Goal: Task Accomplishment & Management: Complete application form

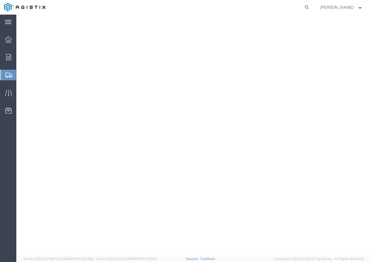
select select "9596"
select select "CA"
select select
select select "PURCHORD"
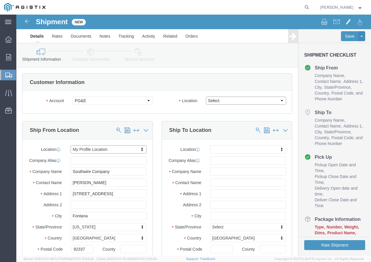
click select "Select All Others [GEOGRAPHIC_DATA] [GEOGRAPHIC_DATA] [GEOGRAPHIC_DATA] [GEOGRA…"
select select "19745"
click select "Select All Others [GEOGRAPHIC_DATA] [GEOGRAPHIC_DATA] [GEOGRAPHIC_DATA] [GEOGRA…"
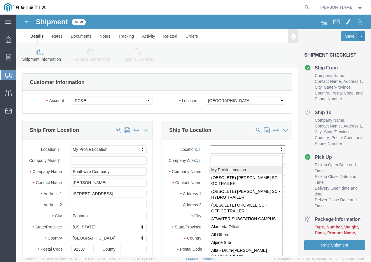
select select "MYPROFILE"
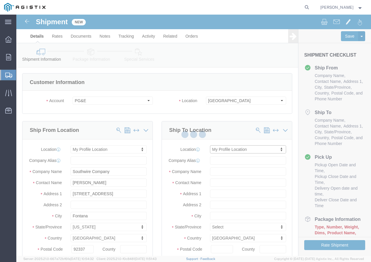
type input "Southwire Company"
type input "[PERSON_NAME]"
type input "[STREET_ADDRESS]"
type input "Fontana"
type input "92337"
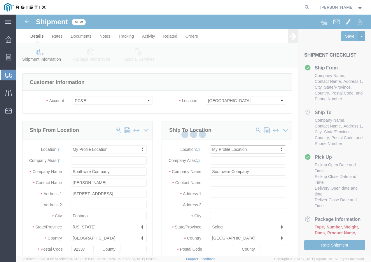
type input "9095507586"
type input "[EMAIL_ADDRESS][DOMAIN_NAME]"
checkbox input "true"
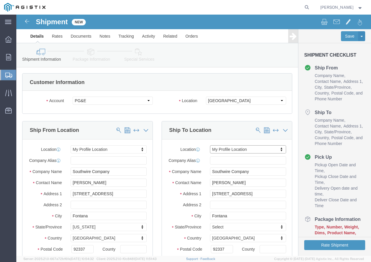
select select "CA"
click span
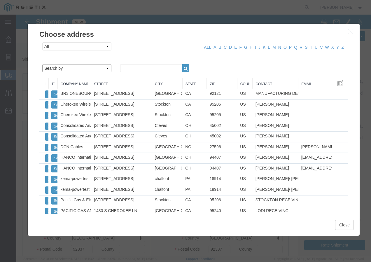
click select "Search by Address Book Name City Company Name Contact Name Country CustomerAlia…"
select select "city"
click select "Search by Address Book Name City Company Name Contact Name Country CustomerAlia…"
click input "text"
type input "[GEOGRAPHIC_DATA]"
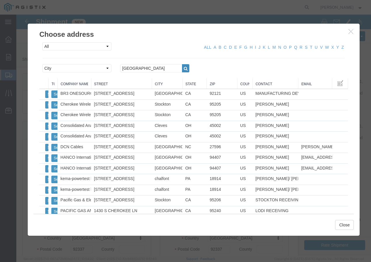
click icon "button"
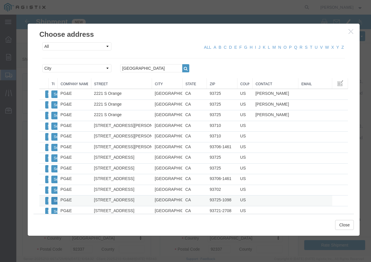
click button "Select"
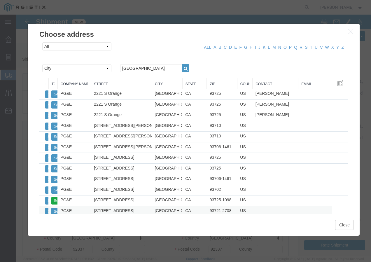
select select
type input "PG&E"
type input "[STREET_ADDRESS]"
type input "[GEOGRAPHIC_DATA]"
type input "93725-1098"
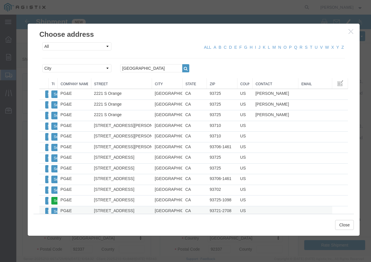
checkbox input "false"
select select "CA"
click button "Close"
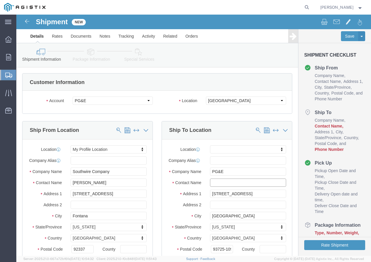
click input "text"
type input "r"
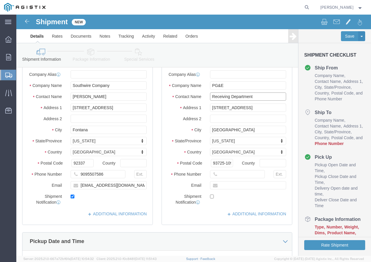
scroll to position [88, 0]
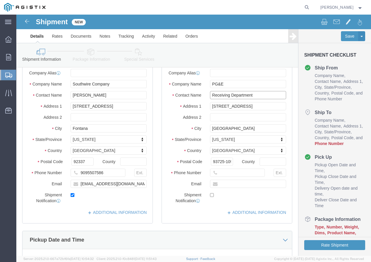
type input "Receiving Department"
click input "text"
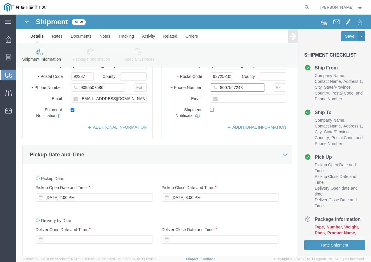
scroll to position [175, 0]
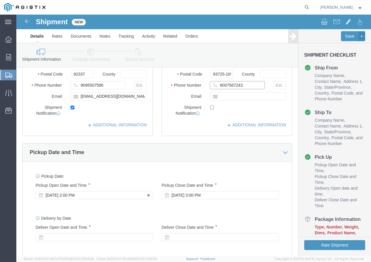
type input "8007567243"
click div "[DATE] 2:00 PM"
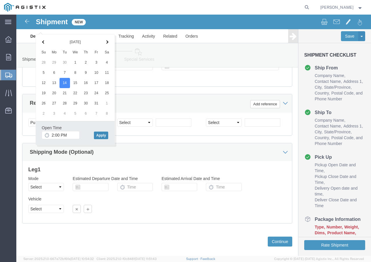
click button "Apply"
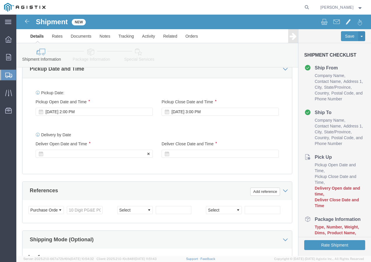
click div
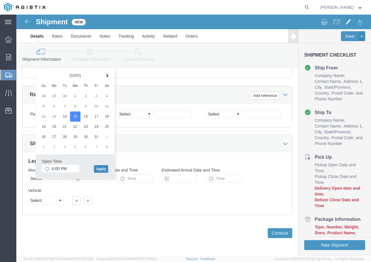
click button "Apply"
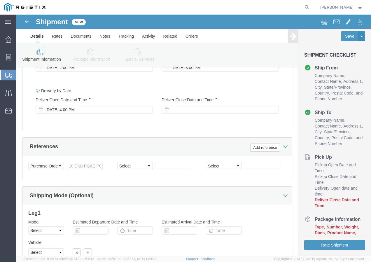
scroll to position [301, 0]
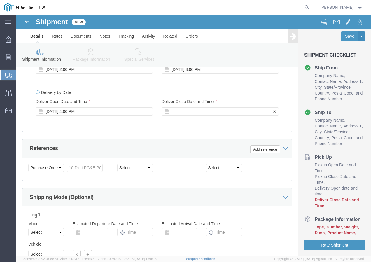
click div
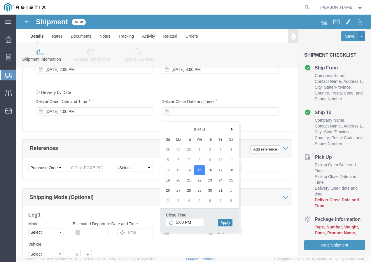
click button "Apply"
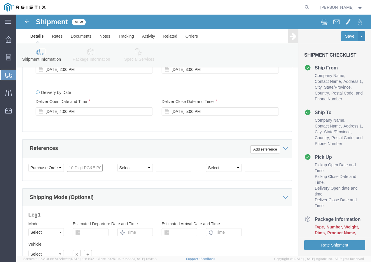
click input "text"
paste input "3501416317"
type input "3501416317"
click select "Select Account Type Activity ID Airline Appointment Number ASN Batch Request # …"
select select "SHIPMENTIDNUM"
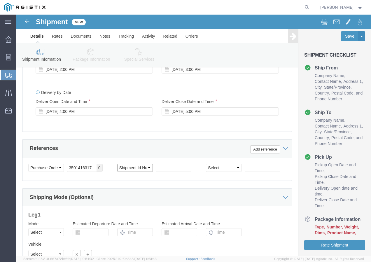
click select "Select Account Type Activity ID Airline Appointment Number ASN Batch Request # …"
click input "text"
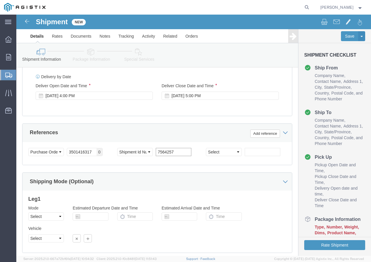
scroll to position [330, 0]
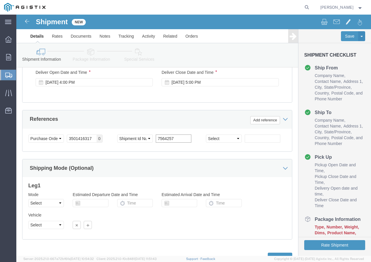
type input "7564257"
click select "Select Air Less than Truckload Multi-Leg Ocean Freight Rail Small Parcel Truckl…"
select select "LTL"
click select "Select Air Less than Truckload Multi-Leg Ocean Freight Rail Small Parcel Truckl…"
click select "Select Straight Truck"
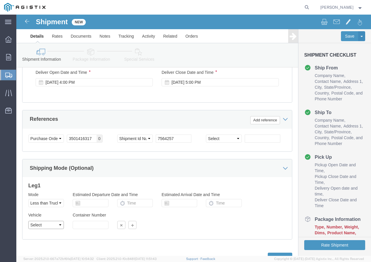
select select "STTR"
click select "Select Straight Truck"
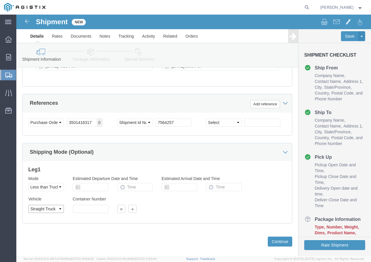
scroll to position [359, 0]
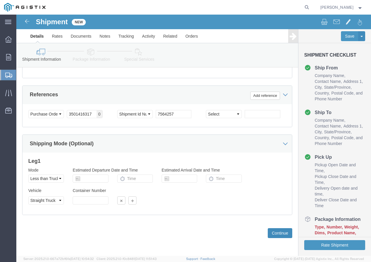
click button "Continue"
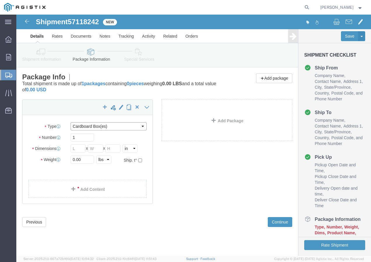
click select "Select Bulk Bundle(s) Cardboard Box(es) Carton(s) Crate(s) Drum(s) (Fiberboard)…"
select select "YRPK"
click select "Select Bulk Bundle(s) Cardboard Box(es) Carton(s) Crate(s) Drum(s) (Fiberboard)…"
click input "text"
type input "50"
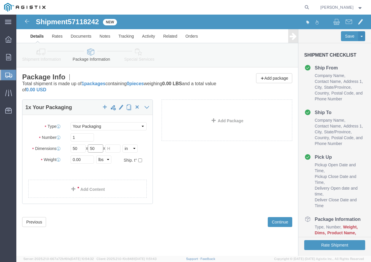
type input "50"
click div "Weight 0.00 Select kgs lbs Ship. t°"
type input "1000"
click link "Add Content"
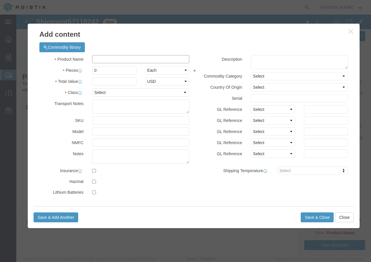
click input "text"
paste input "600VUD [GEOGRAPHIC_DATA]/YS 4/0 [PERSON_NAME]/UL+ 1250R"
type input "600VUD [GEOGRAPHIC_DATA]/YS 4/0 [PERSON_NAME]/UL+ 1250R"
click input "0"
type input "1"
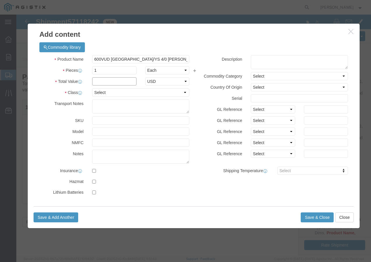
click input "text"
type input "1"
click select "Select 50 55 60 65 70 85 92.5 100 125 175 250 300 400"
select select "100"
click select "Select 50 55 60 65 70 85 92.5 100 125 175 250 300 400"
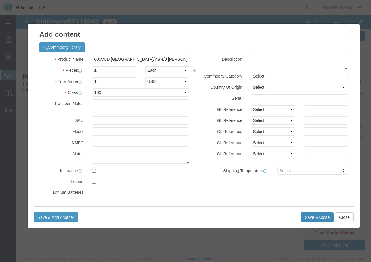
click button "Save & Close"
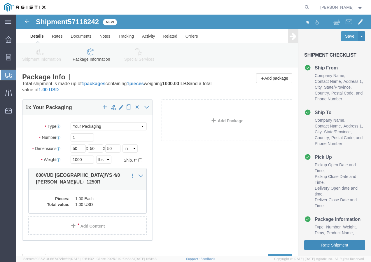
click button "Rate Shipment"
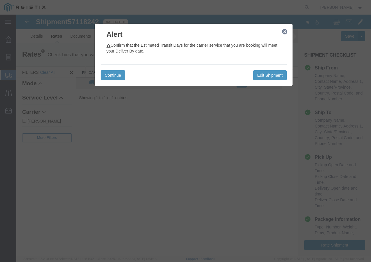
click at [284, 32] on icon "button" at bounding box center [284, 31] width 5 height 5
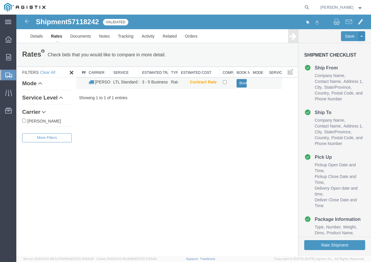
click at [243, 83] on button "Book" at bounding box center [242, 83] width 11 height 8
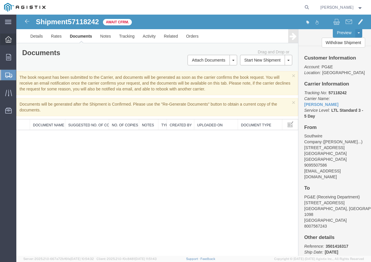
click at [8, 39] on icon at bounding box center [8, 39] width 6 height 6
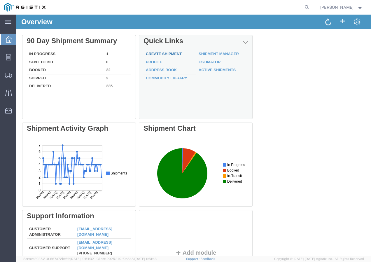
click at [152, 53] on link "Create Shipment" at bounding box center [164, 54] width 36 height 4
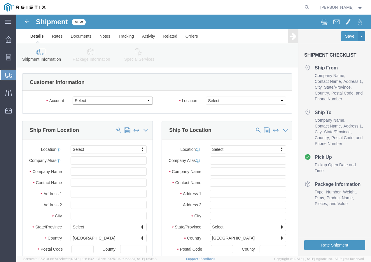
click select "Select PG&E Southwire Company"
select select "9596"
click select "Select PG&E Southwire Company"
select select "PURCHORD"
select select
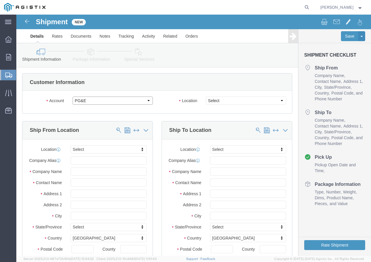
select select
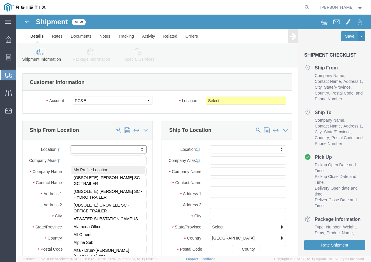
select select "MYPROFILE"
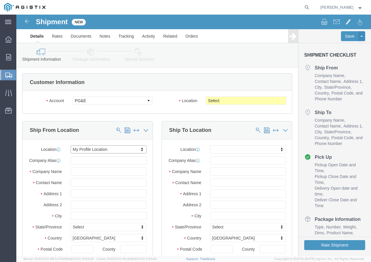
type input "Southwire Company"
type input "[PERSON_NAME]"
type input "[STREET_ADDRESS]"
type input "Fontana"
type input "92337"
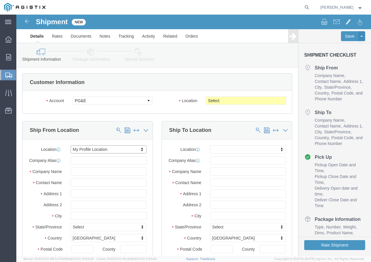
type input "9095507586"
type input "[EMAIL_ADDRESS][DOMAIN_NAME]"
checkbox input "true"
select select "CA"
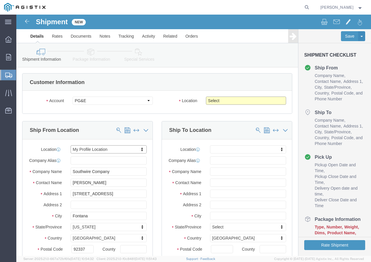
click select "Select All Others [GEOGRAPHIC_DATA] [GEOGRAPHIC_DATA] [GEOGRAPHIC_DATA] [GEOGRA…"
select select "19745"
click select "Select All Others [GEOGRAPHIC_DATA] [GEOGRAPHIC_DATA] [GEOGRAPHIC_DATA] [GEOGRA…"
click span
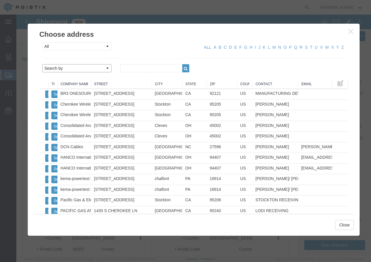
click select "Search by Address Book Name City Company Name Contact Name Country CustomerAlia…"
select select "city"
click select "Search by Address Book Name City Company Name Contact Name Country CustomerAlia…"
click input "text"
type input "[GEOGRAPHIC_DATA]"
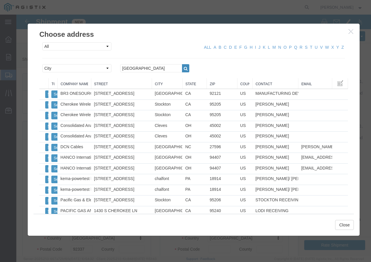
click icon "button"
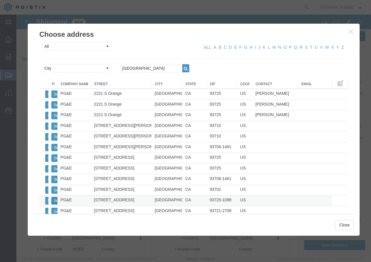
click button "Select"
select select
type input "PG&E"
type input "[STREET_ADDRESS]"
type input "[GEOGRAPHIC_DATA]"
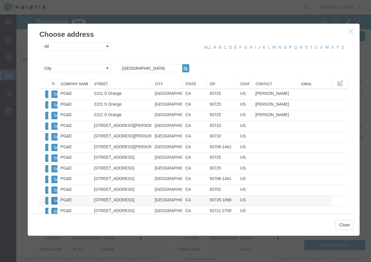
type input "93725-1098"
select select "CA"
click button "Close"
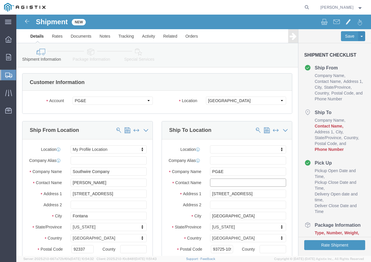
click input "text"
type input "r"
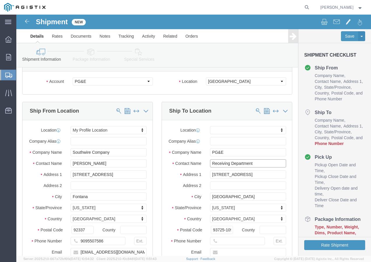
scroll to position [29, 0]
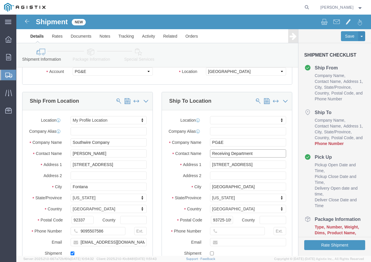
type input "Receiving Department"
click input "text"
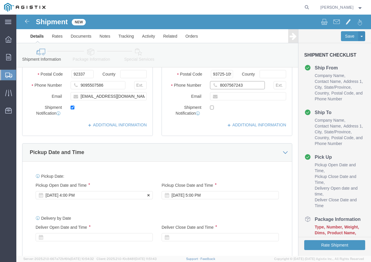
type input "8007567243"
click div "[DATE] 4:00 PM"
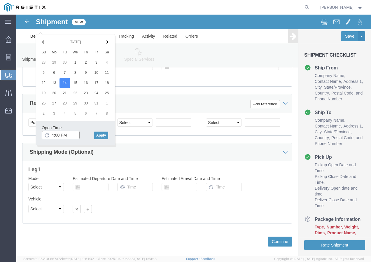
click input "4:00 PM"
type input "2:00 PM"
click button "Apply"
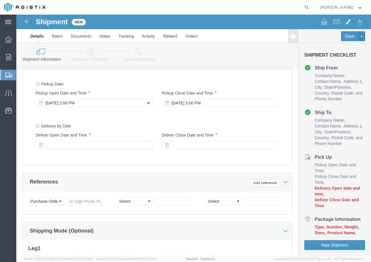
scroll to position [259, 0]
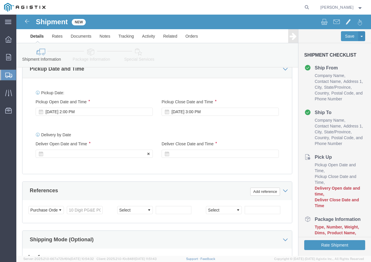
click div
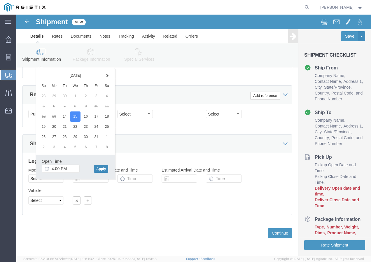
click button "Apply"
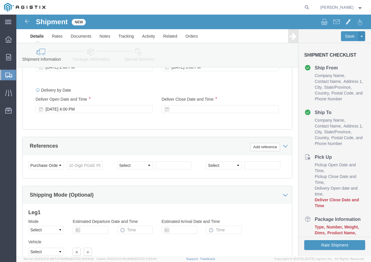
scroll to position [301, 0]
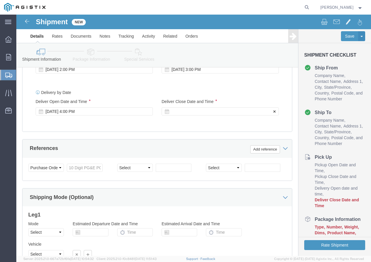
click div
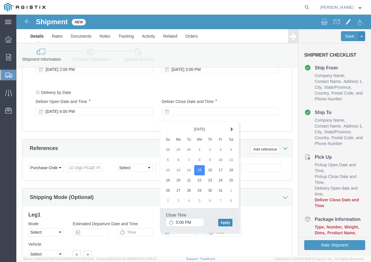
click button "Apply"
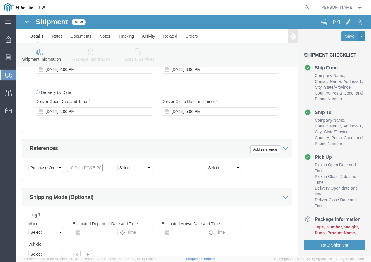
click input "text"
paste input "3501414540"
type input "3501414540"
click select "Select Account Type Activity ID Airline Appointment Number ASN Batch Request # …"
select select "SHIPMENTIDNUM"
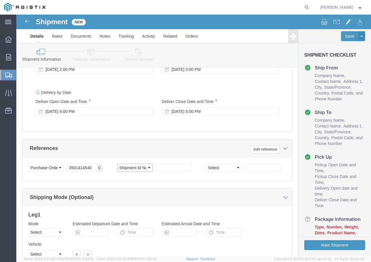
click select "Select Account Type Activity ID Airline Appointment Number ASN Batch Request # …"
drag, startPoint x: 143, startPoint y: 163, endPoint x: 148, endPoint y: 160, distance: 5.8
click div "Select Account Type Activity ID Airline Appointment Number ASN Batch Request # …"
click input "text"
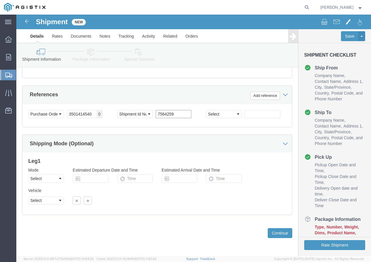
scroll to position [359, 0]
type input "7564259"
click select "Select Air Less than Truckload Multi-Leg Ocean Freight Rail Small Parcel Truckl…"
select select "LTL"
click select "Select Air Less than Truckload Multi-Leg Ocean Freight Rail Small Parcel Truckl…"
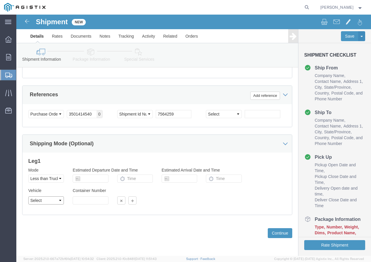
click select "Select Straight Truck"
select select "STTR"
click select "Select Straight Truck"
click button "Continue"
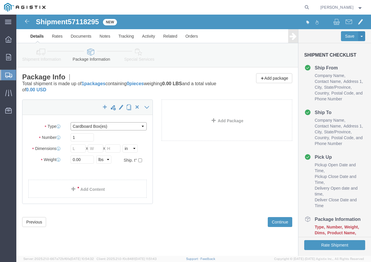
click select "Select Bulk Bundle(s) Cardboard Box(es) Carton(s) Crate(s) Drum(s) (Fiberboard)…"
select select "YRPK"
click select "Select Bulk Bundle(s) Cardboard Box(es) Carton(s) Crate(s) Drum(s) (Fiberboard)…"
click input "text"
type input "50"
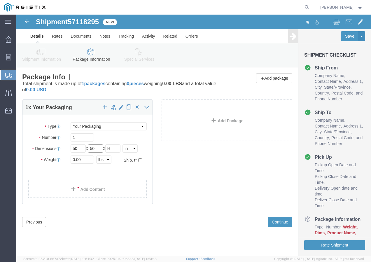
type input "50"
drag, startPoint x: 64, startPoint y: 143, endPoint x: 43, endPoint y: 145, distance: 20.5
click div "Weight 0.00 Select kgs lbs Ship. t°"
type input "2000"
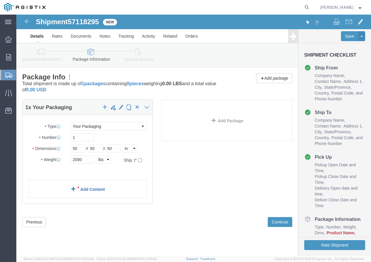
click link "Add Content"
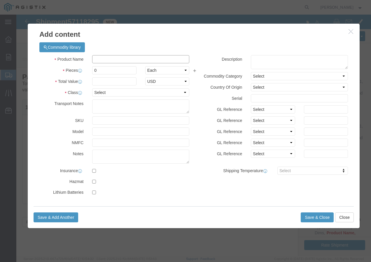
click input "text"
paste input "600VUD 350 AL 95 MILS 1000R"
type input "600VUD 350 AL 95 MILS 1000R"
click input "0"
type input "4"
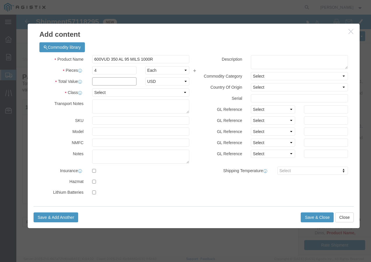
click input "text"
type input "1"
click select "Select 50 55 60 65 70 85 92.5 100 125 175 250 300 400"
select select "100"
click select "Select 50 55 60 65 70 85 92.5 100 125 175 250 300 400"
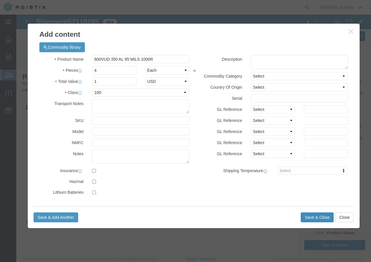
click button "Save & Close"
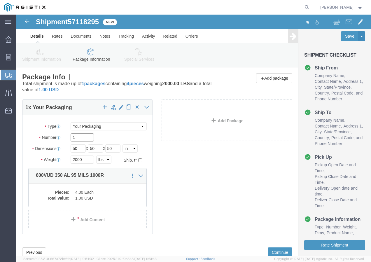
click input "1"
type input "4"
click div "1 x Your Packaging Package Type Select Bulk Bundle(s) Cardboard Box(es) Carton(…"
click button "Rate Shipment"
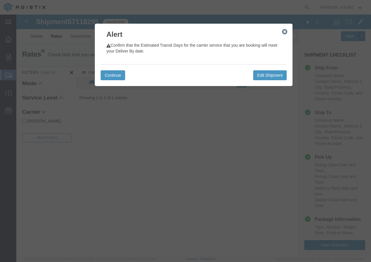
click at [284, 33] on icon "button" at bounding box center [284, 31] width 5 height 5
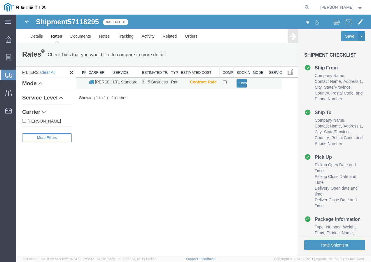
click at [244, 81] on button "Book" at bounding box center [242, 83] width 11 height 8
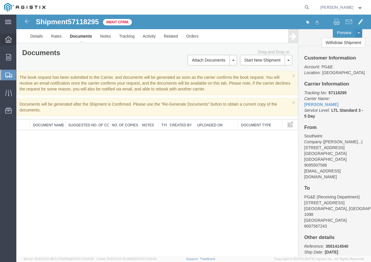
click at [11, 38] on icon at bounding box center [8, 39] width 6 height 6
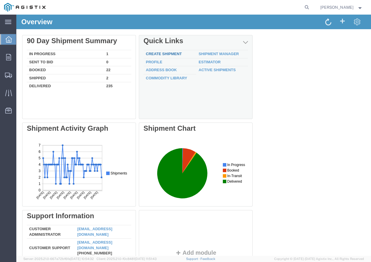
click at [166, 52] on link "Create Shipment" at bounding box center [164, 54] width 36 height 4
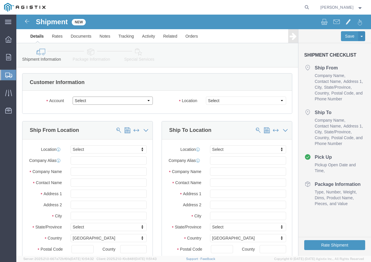
click select "Select PG&E Southwire Company"
select select "9596"
click select "Select PG&E Southwire Company"
select select "PURCHORD"
select select
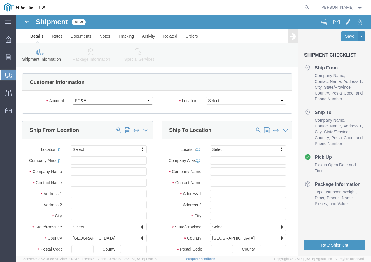
select select
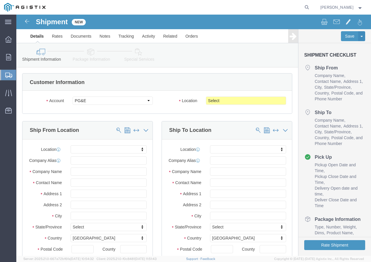
click div "Location My Profile Location (OBSOLETE) [PERSON_NAME] SC - GC TRAILER (OBSOLETE…"
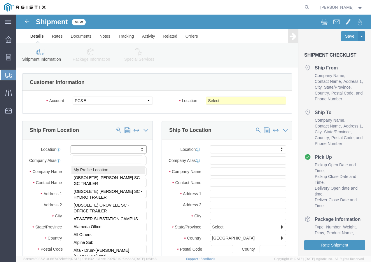
select select "MYPROFILE"
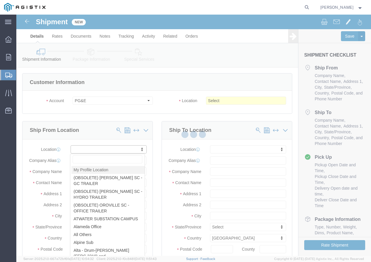
type input "Southwire Company"
type input "[PERSON_NAME]"
type input "[STREET_ADDRESS]"
type input "Fontana"
type input "92337"
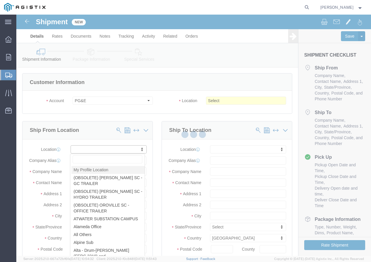
type input "9095507586"
type input "[EMAIL_ADDRESS][DOMAIN_NAME]"
checkbox input "true"
select select "CA"
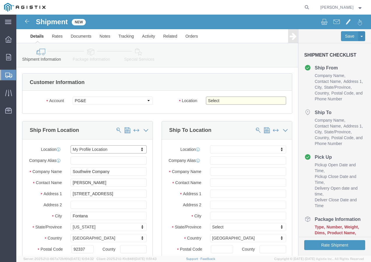
click select "Select All Others [GEOGRAPHIC_DATA] [GEOGRAPHIC_DATA] [GEOGRAPHIC_DATA] [GEOGRA…"
select select "19996"
click select "Select All Others [GEOGRAPHIC_DATA] [GEOGRAPHIC_DATA] [GEOGRAPHIC_DATA] [GEOGRA…"
click span
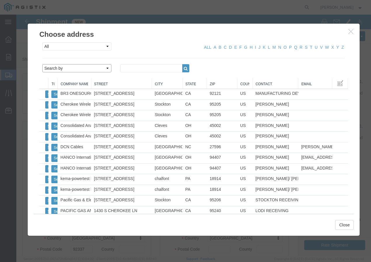
click select "Search by Address Book Name City Company Name Contact Name Country CustomerAlia…"
select select "city"
click select "Search by Address Book Name City Company Name Contact Name Country CustomerAlia…"
click input "text"
type input "wheatland"
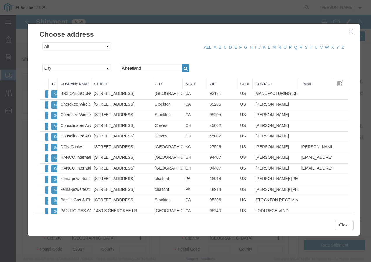
click icon "button"
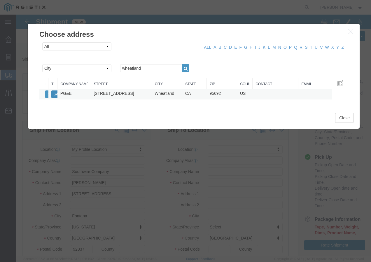
click button "Select"
select select
type input "PG&E"
type input "[STREET_ADDRESS]"
type input "Wheatland"
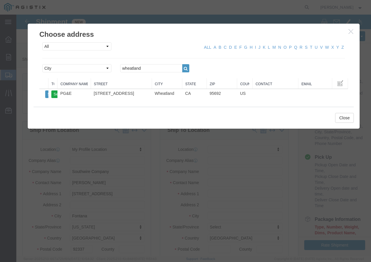
type input "95692"
select select "CA"
click button "Close"
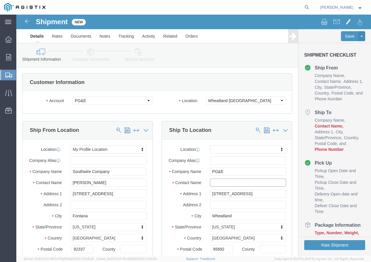
click input "text"
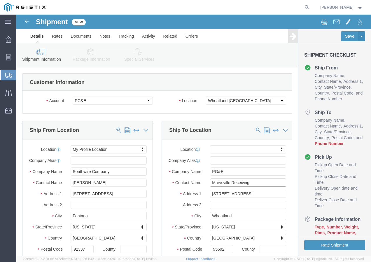
type input "Marysville Receiving"
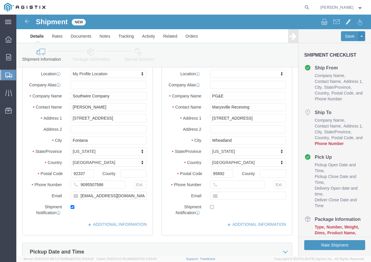
scroll to position [88, 0]
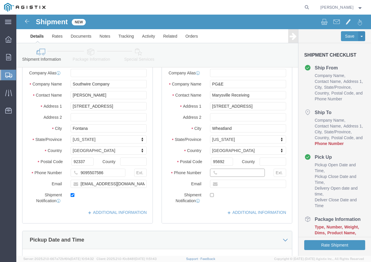
click input "text"
paste input "9167493050"
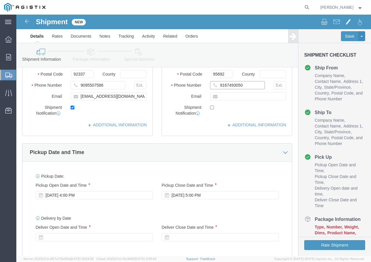
type input "9167493050"
click div "[DATE] 4:00 PM"
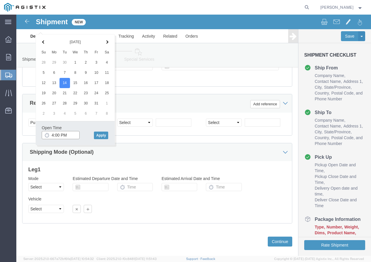
click input "4:00 PM"
type input "2:00 PM"
drag, startPoint x: 81, startPoint y: 120, endPoint x: 83, endPoint y: 116, distance: 4.3
click button "Apply"
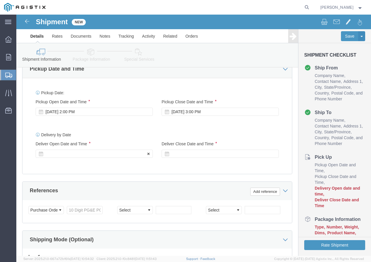
click div
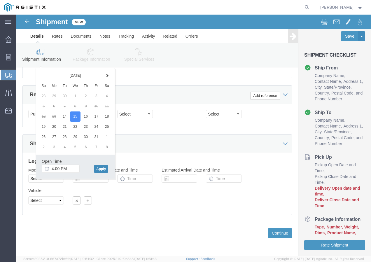
click button "Apply"
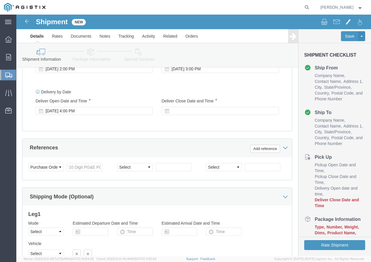
scroll to position [301, 0]
click div
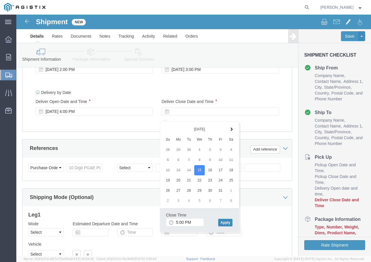
click button "Apply"
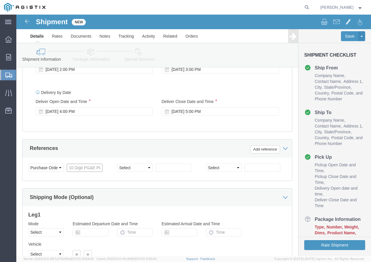
click input "text"
paste input "3501414539"
type input "3501414539"
drag, startPoint x: 115, startPoint y: 158, endPoint x: 118, endPoint y: 156, distance: 3.6
click select "Select Account Type Activity ID Airline Appointment Number ASN Batch Request # …"
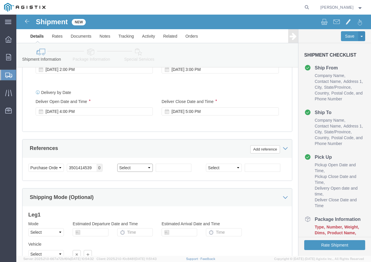
select select "SHIPMENTIDNUM"
click select "Select Account Type Activity ID Airline Appointment Number ASN Batch Request # …"
click input "text"
type input "7567006"
click select "Select Air Less than Truckload Multi-Leg Ocean Freight Rail Small Parcel Truckl…"
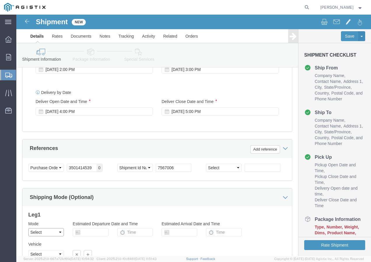
select select "LTL"
click select "Select Air Less than Truckload Multi-Leg Ocean Freight Rail Small Parcel Truckl…"
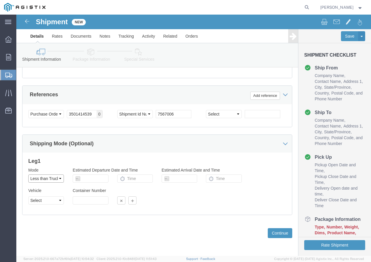
scroll to position [359, 0]
click select "Select Straight Truck"
select select "STTR"
click select "Select Straight Truck"
click button "Continue"
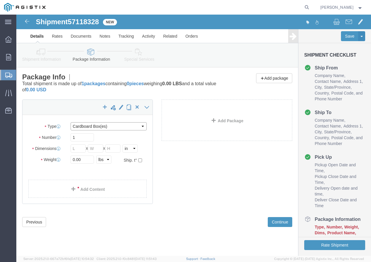
click select "Select Bulk Bundle(s) Cardboard Box(es) Carton(s) Crate(s) Drum(s) (Fiberboard)…"
select select "YRPK"
click select "Select Bulk Bundle(s) Cardboard Box(es) Carton(s) Crate(s) Drum(s) (Fiberboard)…"
click input "text"
type input "50"
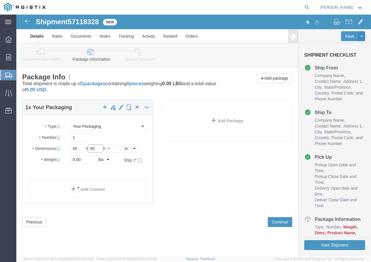
type input "50"
drag, startPoint x: 68, startPoint y: 144, endPoint x: 42, endPoint y: 150, distance: 27.3
click div "Weight 0.00 Select kgs lbs Ship. t°"
click input "0.00"
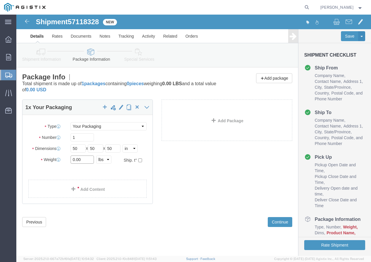
drag, startPoint x: 55, startPoint y: 145, endPoint x: 44, endPoint y: 146, distance: 10.2
click div "Weight 0.00 Select kgs lbs Ship. t°"
type input "1300"
drag, startPoint x: 219, startPoint y: 180, endPoint x: 212, endPoint y: 175, distance: 8.7
click div "1 x Your Packaging Package Type Select Bulk Bundle(s) Cardboard Box(es) Carton(…"
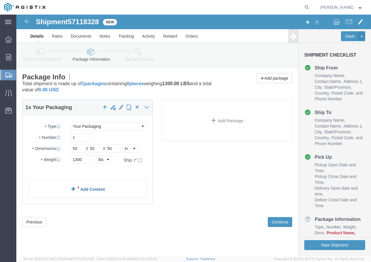
click link "Add Content"
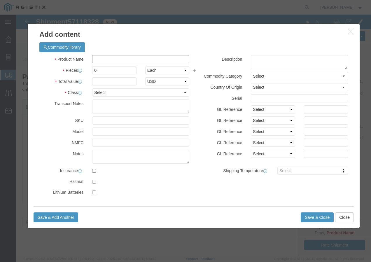
click input "text"
paste input "600VUD [GEOGRAPHIC_DATA]/YS [STREET_ADDRESS]"
type input "600VUD [GEOGRAPHIC_DATA]/YS [STREET_ADDRESS]"
click input "0"
type input "1"
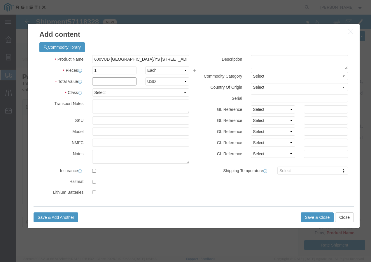
click input "text"
type input "1"
click select "Select 50 55 60 65 70 85 92.5 100 125 175 250 300 400"
select select "100"
click select "Select 50 55 60 65 70 85 92.5 100 125 175 250 300 400"
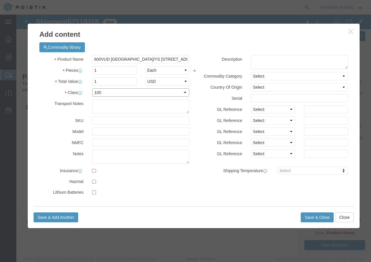
click select "Select 50 55 60 65 70 85 92.5 100 125 175 250 300 400"
click button "Save & Close"
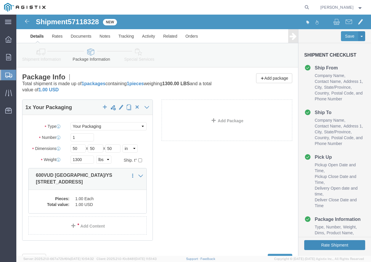
click button "Rate Shipment"
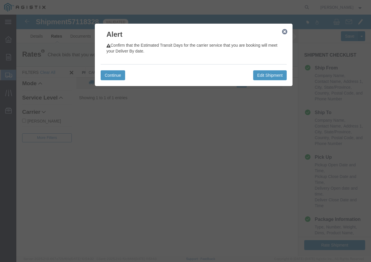
click at [285, 30] on icon "button" at bounding box center [284, 31] width 5 height 5
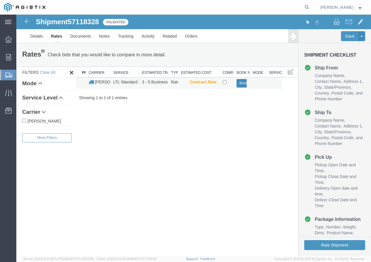
click at [243, 83] on button "Book" at bounding box center [242, 83] width 11 height 8
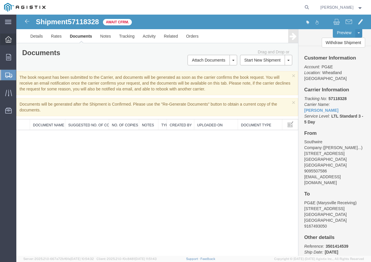
click at [8, 39] on icon at bounding box center [8, 39] width 6 height 6
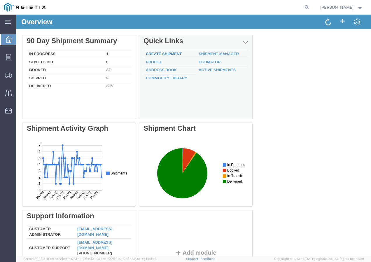
click at [175, 54] on link "Create Shipment" at bounding box center [164, 54] width 36 height 4
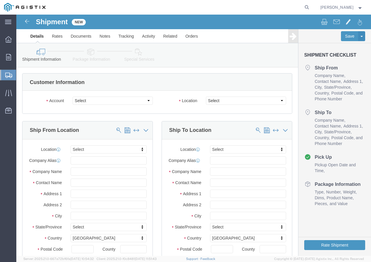
click select "Select PG&E Southwire Company"
select select "9596"
click select "Select PG&E Southwire Company"
select select "PURCHORD"
select select
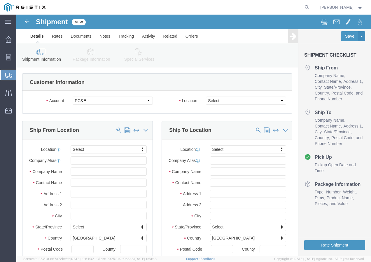
select select
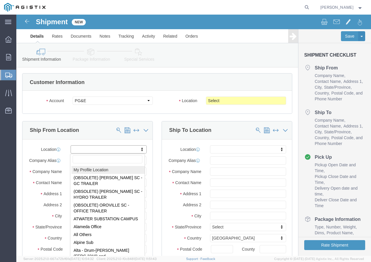
select select "MYPROFILE"
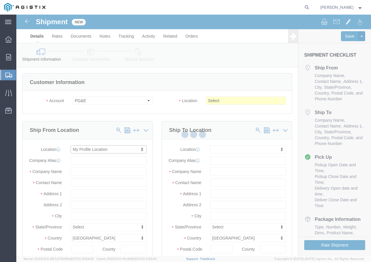
type input "Southwire Company"
type input "[PERSON_NAME]"
type input "[STREET_ADDRESS]"
type input "Fontana"
type input "92337"
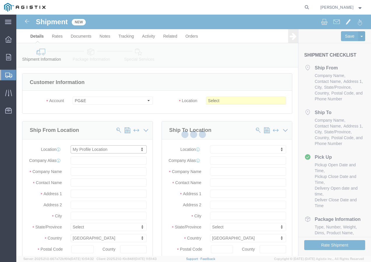
type input "9095507586"
type input "[EMAIL_ADDRESS][DOMAIN_NAME]"
checkbox input "true"
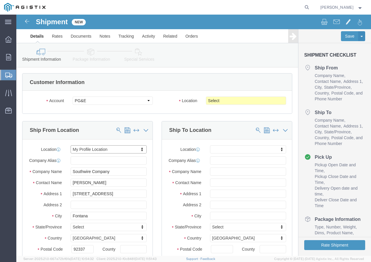
select select "CA"
drag, startPoint x: 245, startPoint y: 100, endPoint x: 229, endPoint y: 86, distance: 22.1
click select "Select All Others [GEOGRAPHIC_DATA] [GEOGRAPHIC_DATA] [GEOGRAPHIC_DATA] [GEOGRA…"
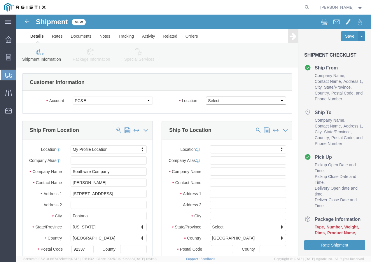
select select "23082"
click select "Select All Others [GEOGRAPHIC_DATA] [GEOGRAPHIC_DATA] [GEOGRAPHIC_DATA] [GEOGRA…"
click span
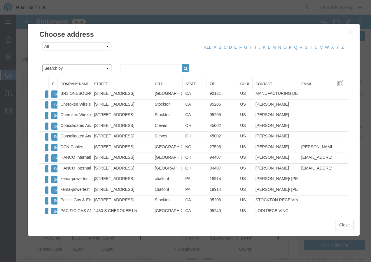
click select "Search by Address Book Name City Company Name Contact Name Country CustomerAlia…"
select select "city"
click select "Search by Address Book Name City Company Name Contact Name Country CustomerAlia…"
click input "text"
type input "stockton"
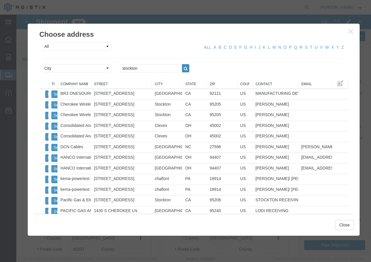
click button "button"
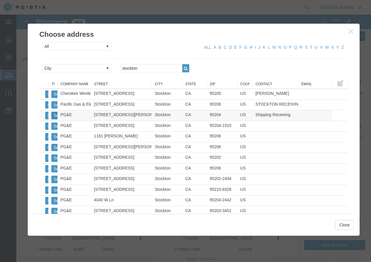
click button "Select"
select select
type input "PG&E"
type input "Shipping Receiving"
type input "[STREET_ADDRESS][PERSON_NAME]"
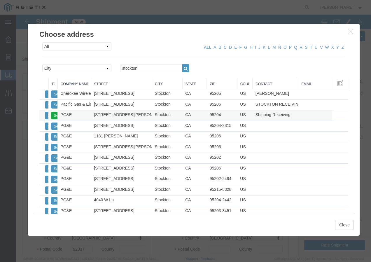
type input "Stockton"
type input "95204"
select select "CA"
click button "Close"
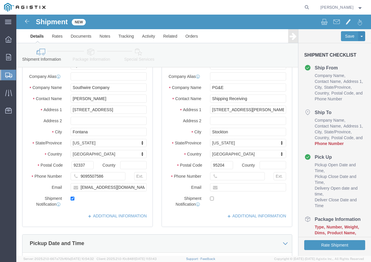
scroll to position [88, 0]
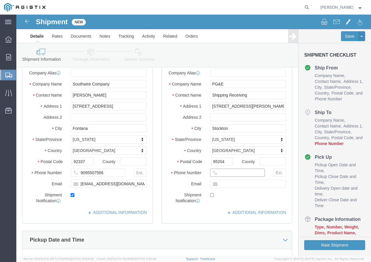
click input "text"
paste input "[PHONE_NUMBER]"
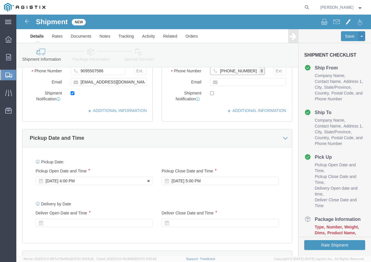
scroll to position [204, 0]
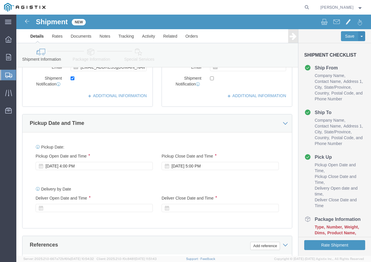
type input "[PHONE_NUMBER]"
click div "[DATE] 4:00 PM"
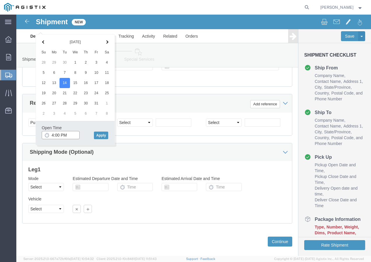
click input "4:00 PM"
type input "2:00 PM"
click button "Apply"
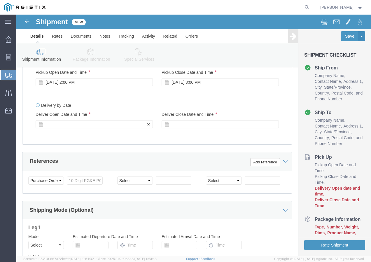
scroll to position [288, 0]
click div
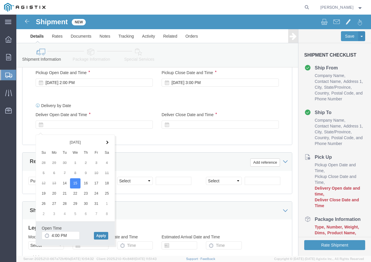
click button "Apply"
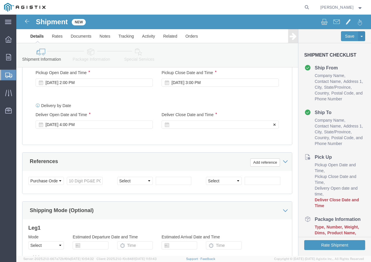
click div
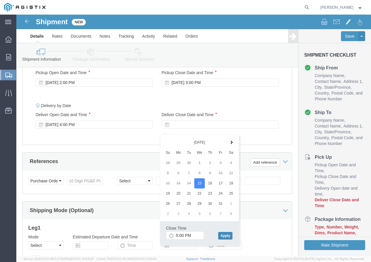
click button "Apply"
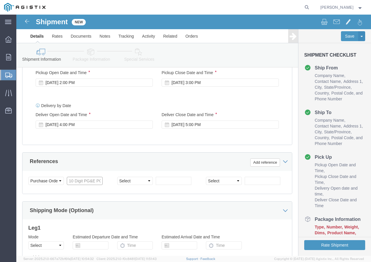
click input "text"
paste input "3501419240"
type input "3501419240"
click select "Select Account Type Activity ID Airline Appointment Number ASN Batch Request # …"
select select "SHIPMENTIDNUM"
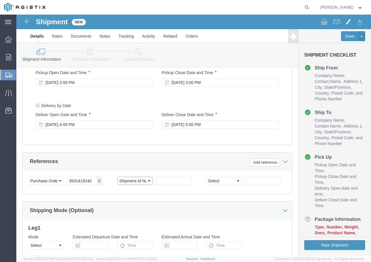
click select "Select Account Type Activity ID Airline Appointment Number ASN Batch Request # …"
click input "text"
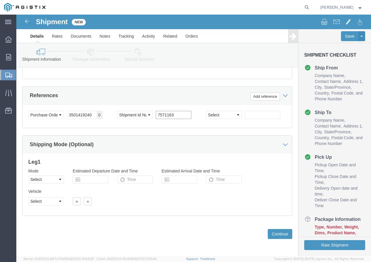
scroll to position [359, 0]
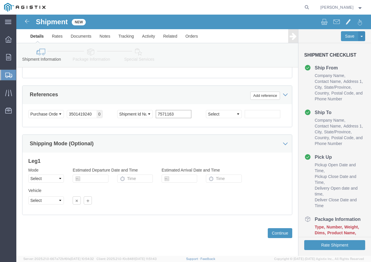
type input "7571163"
click select "Select Air Less than Truckload Multi-Leg Ocean Freight Rail Small Parcel Truckl…"
select select "TL"
click select "Select Air Less than Truckload Multi-Leg Ocean Freight Rail Small Parcel Truckl…"
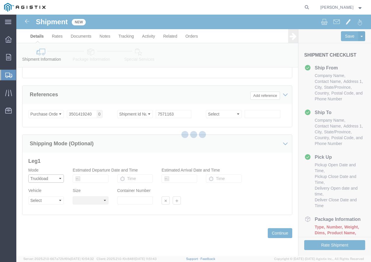
select select
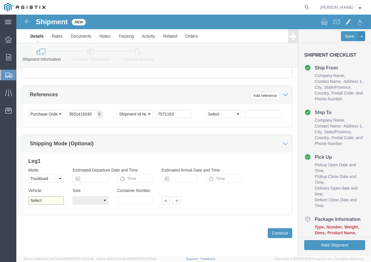
click select "Select 1-Ton (PSS) 10 Wheel 10 Yard Dump Truck 20 Yard Dump Truck Bobtail Botto…"
click div "Customer Information Account Select PG&E Southwire Company Location Select All …"
drag, startPoint x: 45, startPoint y: 161, endPoint x: 42, endPoint y: 163, distance: 3.5
click select "Select Air Less than Truckload Multi-Leg Ocean Freight Rail Small Parcel Truckl…"
select select "LTL"
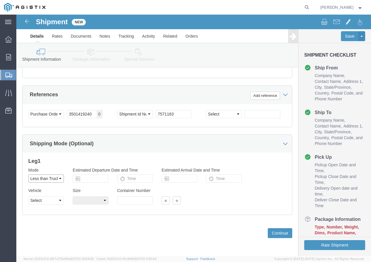
click select "Select Air Less than Truckload Multi-Leg Ocean Freight Rail Small Parcel Truckl…"
click select "Select Straight Truck"
select select "STTR"
click select "Select Straight Truck"
click button "Continue"
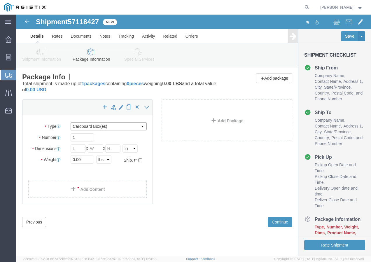
click select "Select Bulk Bundle(s) Cardboard Box(es) Carton(s) Crate(s) Drum(s) (Fiberboard)…"
select select "YRPK"
click select "Select Bulk Bundle(s) Cardboard Box(es) Carton(s) Crate(s) Drum(s) (Fiberboard)…"
click input "text"
type input "50"
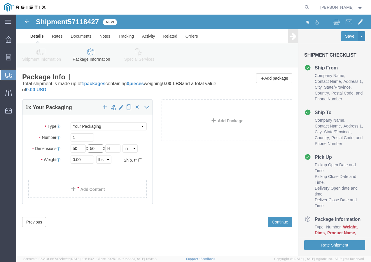
type input "50"
click input "0.00"
type input "0"
type input "369"
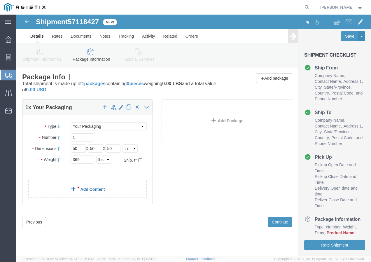
click link "Add Content"
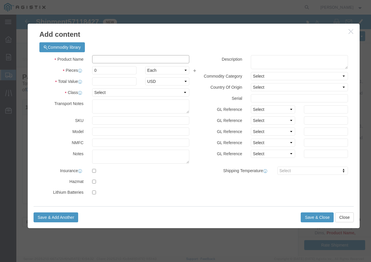
drag, startPoint x: 135, startPoint y: 44, endPoint x: 123, endPoint y: 47, distance: 12.5
click input "text"
paste input "XHHW 12 Str Cu Bk 500Sp"
type input "XHHW 12 Str Cu Bk 500Sp"
click input "0"
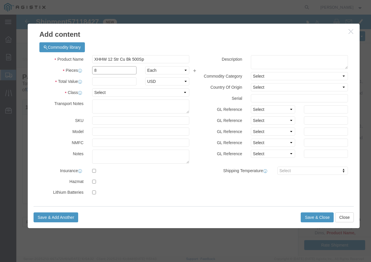
type input "8"
click input "text"
type input "1"
click select "Select 50 55 60 65 70 85 92.5 100 125 175 250 300 400"
select select "100"
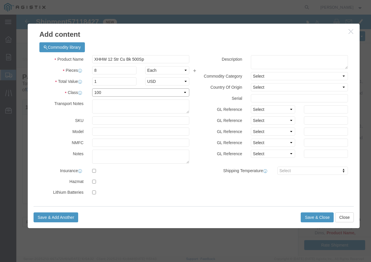
drag, startPoint x: 81, startPoint y: 77, endPoint x: 82, endPoint y: 85, distance: 7.4
click select "Select 50 55 60 65 70 85 92.5 100 125 175 250 300 400"
click button "Save & Add Another"
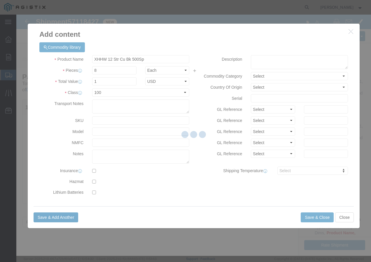
select select "EA"
select select
select select "USD"
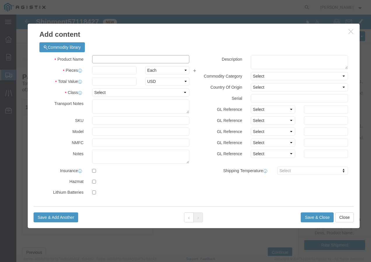
drag, startPoint x: 136, startPoint y: 44, endPoint x: 132, endPoint y: 47, distance: 5.0
click input "text"
paste input "XHHW/RW90 8 Str Cu SIM Gn 500R"
type input "XHHW/RW90 8 Str Cu SIM Gn 500R"
click input "text"
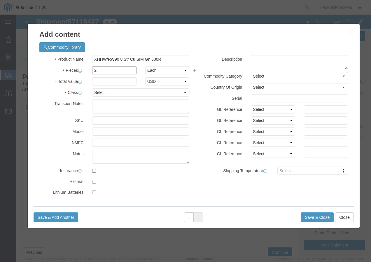
type input "2"
drag, startPoint x: 79, startPoint y: 64, endPoint x: 80, endPoint y: 69, distance: 4.7
click input "text"
type input "1"
drag, startPoint x: 82, startPoint y: 76, endPoint x: 82, endPoint y: 80, distance: 3.3
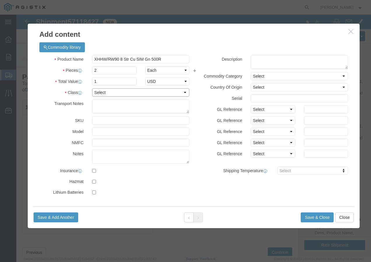
click select "Select 50 55 60 65 70 85 92.5 100 125 175 250 300 400"
select select "100"
click select "Select 50 55 60 65 70 85 92.5 100 125 175 250 300 400"
click button "Save & Add Another"
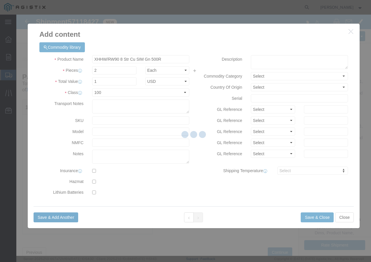
select select "EA"
select select
select select "USD"
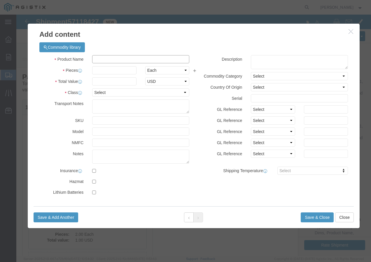
click input "text"
paste input "XHHW/RW90 6 Str Cu SIM We 500R"
type input "XHHW/RW90 6 Str Cu SIM We 500R"
click input "text"
type input "2"
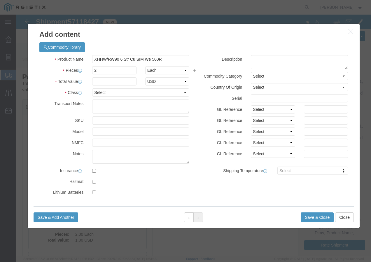
click div "Product Name XHHW/RW90 6 Str Cu SIM We 500R Pieces 2 Select Bag Barrels 100Boar…"
click input "text"
type input "1"
click select "Select 50 55 60 65 70 85 92.5 100 125 175 250 300 400"
select select "100"
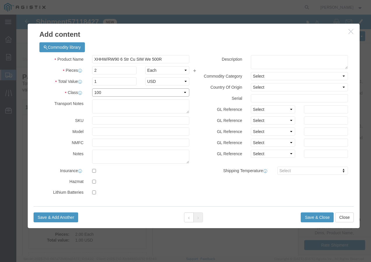
click select "Select 50 55 60 65 70 85 92.5 100 125 175 250 300 400"
click button "Save & Close"
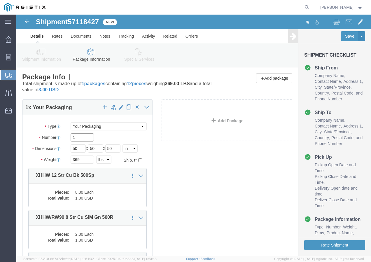
click input "1"
type input "12"
click button "Rate Shipment"
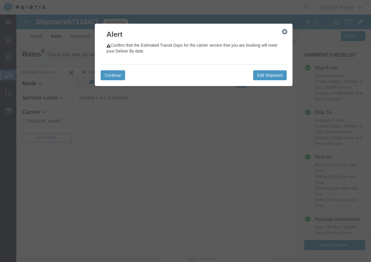
click at [285, 32] on icon "button" at bounding box center [284, 31] width 5 height 5
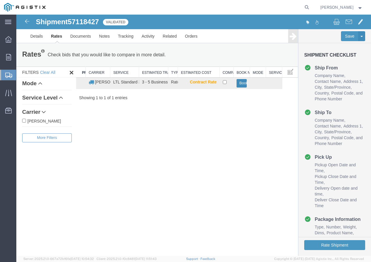
click at [245, 86] on button "Book" at bounding box center [242, 83] width 11 height 8
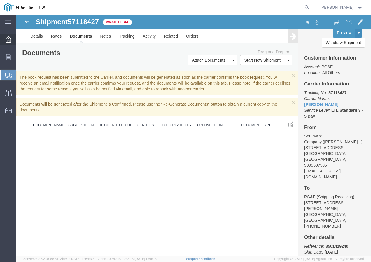
click at [9, 38] on icon at bounding box center [8, 39] width 6 height 6
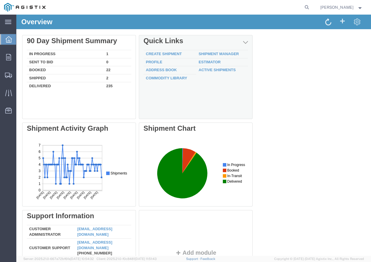
click at [162, 51] on div "Delete 90 Day Shipment Summary In Progress 1 Sent To Bid 0 Booked 22 Shipped 2 …" at bounding box center [193, 166] width 343 height 263
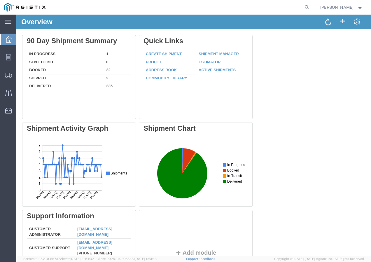
click at [162, 51] on div at bounding box center [197, 79] width 117 height 88
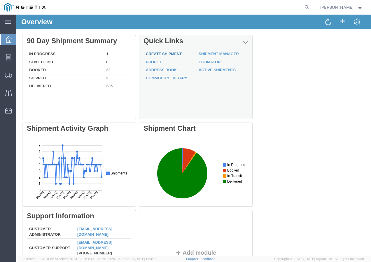
click at [163, 53] on link "Create Shipment" at bounding box center [164, 54] width 36 height 4
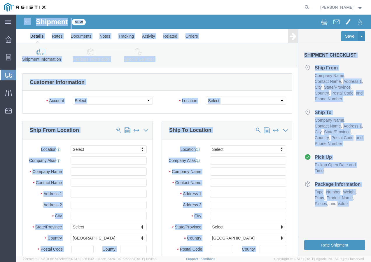
click div "Please fix the following errors Customer Information Account Select PG&E Southw…"
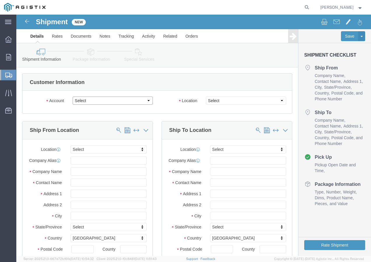
click select "Select PG&E Southwire Company"
select select "9596"
click select "Select PG&E Southwire Company"
select select "PURCHORD"
select select
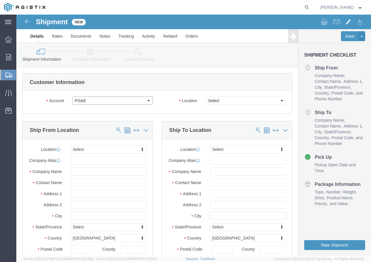
select select
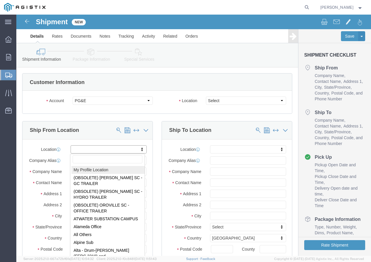
select select "MYPROFILE"
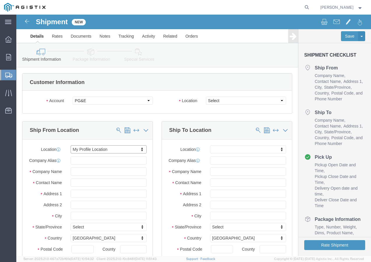
type input "Southwire Company"
type input "[PERSON_NAME]"
type input "[STREET_ADDRESS]"
type input "Fontana"
type input "92337"
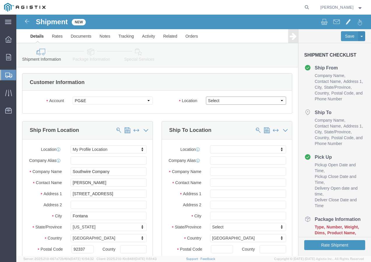
click select "Select All Others [GEOGRAPHIC_DATA] [GEOGRAPHIC_DATA] [GEOGRAPHIC_DATA] [GEOGRA…"
click span
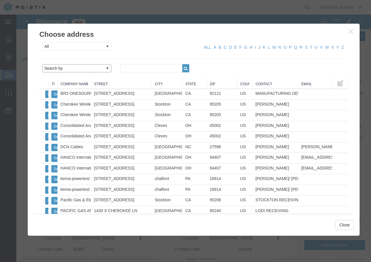
click select "Search by Address Book Name City Company Name Contact Name Country CustomerAlia…"
click input "text"
click icon "button"
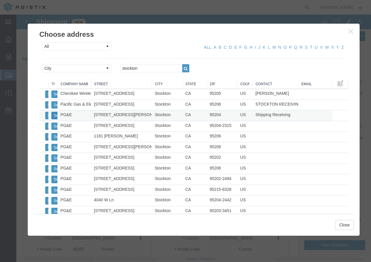
click button "Select"
click button "Close"
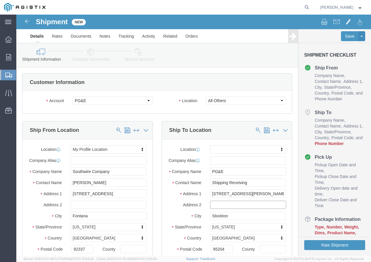
click input "text"
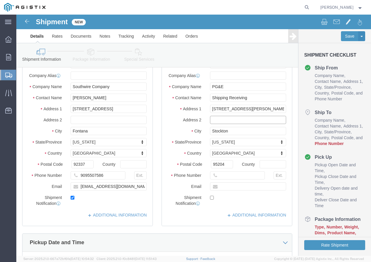
scroll to position [88, 0]
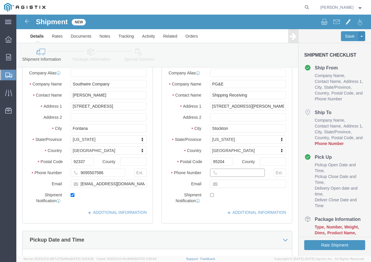
drag, startPoint x: 206, startPoint y: 162, endPoint x: 202, endPoint y: 158, distance: 5.2
click input "text"
paste input "[PHONE_NUMBER]"
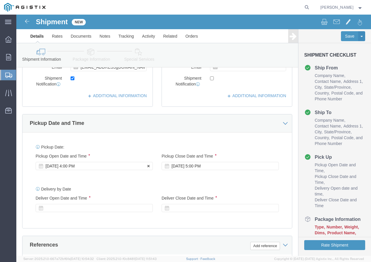
click div "[DATE] 4:00 PM"
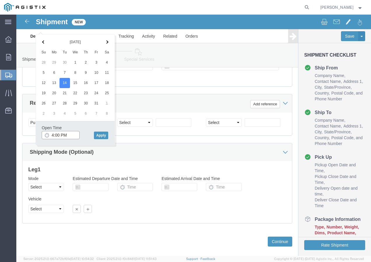
click input "4:00 PM"
click button "Apply"
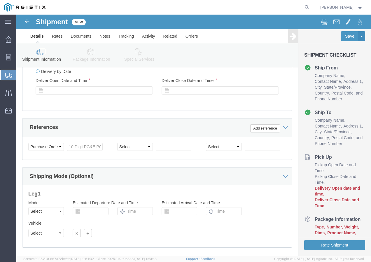
scroll to position [259, 0]
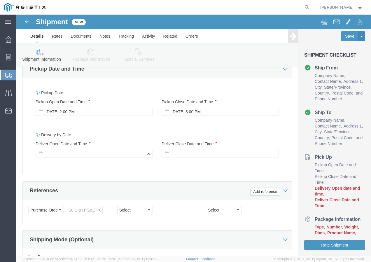
click div
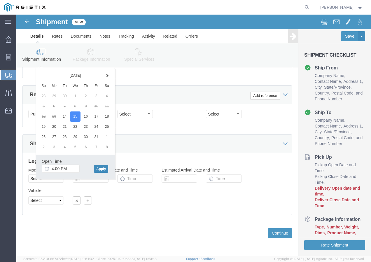
click button "Apply"
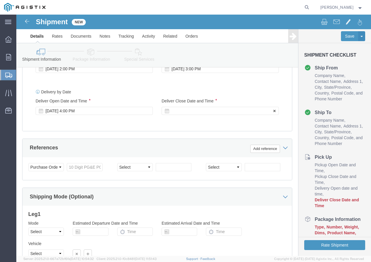
scroll to position [301, 0]
click div
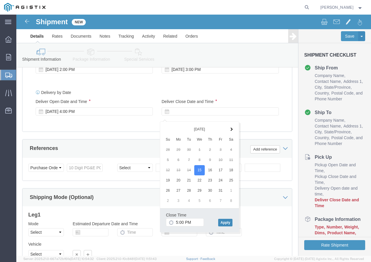
click button "Apply"
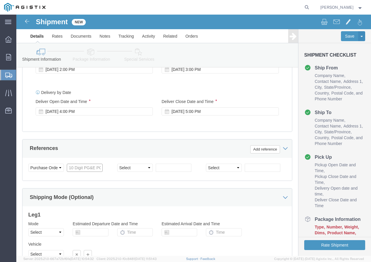
click input "text"
paste input "3501419240"
click select "Select Account Type Activity ID Airline Appointment Number ASN Batch Request # …"
click input "text"
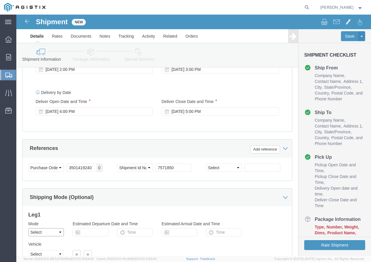
click select "Select Air Less than Truckload Multi-Leg Ocean Freight Rail Small Parcel Truckl…"
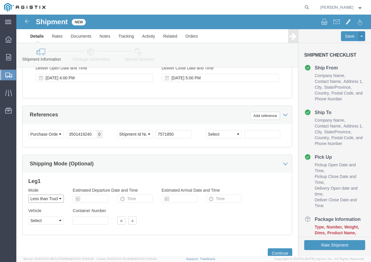
scroll to position [359, 0]
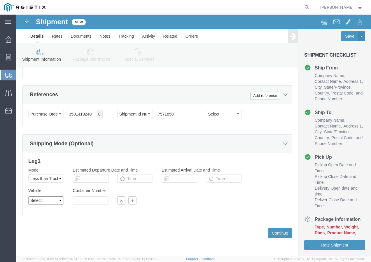
click select "Select Straight Truck"
click div "Vehicle Select Straight Truck"
click select "Select Straight Truck"
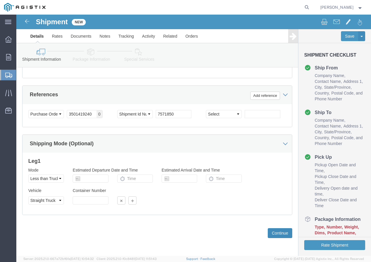
click button "Continue"
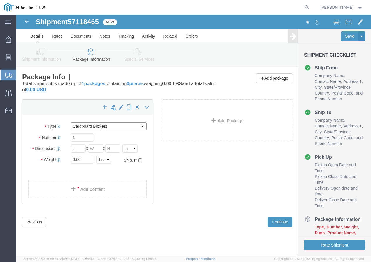
click select "Select Bulk Bundle(s) Cardboard Box(es) Carton(s) Crate(s) Drum(s) (Fiberboard)…"
click input "text"
drag, startPoint x: 65, startPoint y: 145, endPoint x: 48, endPoint y: 145, distance: 17.2
click div "0.00 Select kgs lbs"
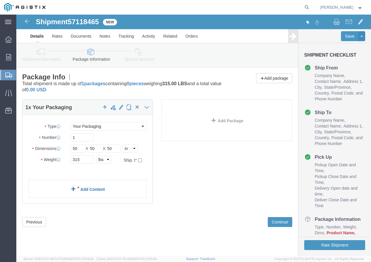
click link "Add Content"
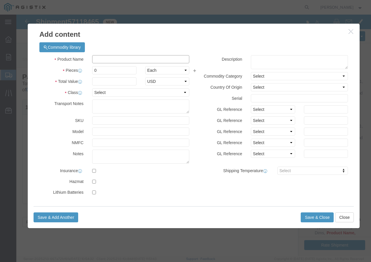
drag, startPoint x: 90, startPoint y: 42, endPoint x: 92, endPoint y: 46, distance: 4.7
click input "text"
paste input "XHHW/RW90 6 Str Cu SIM Gn 500R"
click input "0"
click input "text"
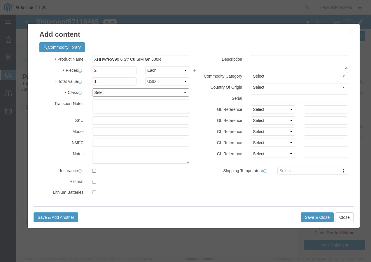
click select "Select 50 55 60 65 70 85 92.5 100 125 175 250 300 400"
click button "Save & Add Another"
click input "text"
paste input "XHHW/RW90 4 Str Cu SIM Gn 1000R"
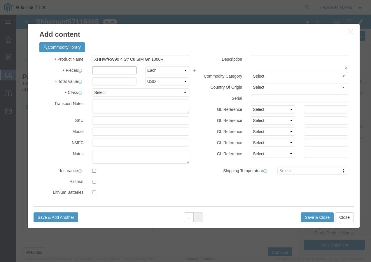
click input "text"
drag, startPoint x: 83, startPoint y: 65, endPoint x: 81, endPoint y: 68, distance: 3.3
click input "text"
click select "Select 50 55 60 65 70 85 92.5 100 125 175 250 300 400"
drag, startPoint x: 83, startPoint y: 78, endPoint x: 84, endPoint y: 83, distance: 5.8
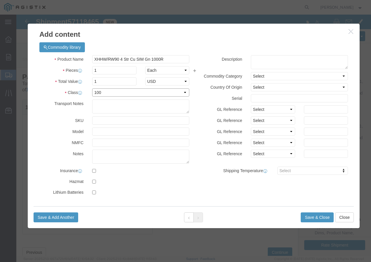
click select "Select 50 55 60 65 70 85 92.5 100 125 175 250 300 400"
click button "Close"
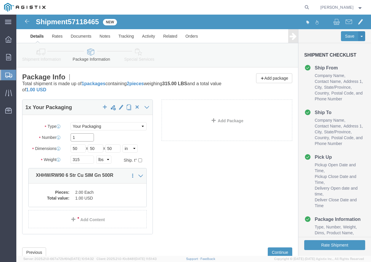
click input "1"
click div "1 x Your Packaging Package Type Select Bulk Bundle(s) Cardboard Box(es) Carton(…"
click link "Add Content"
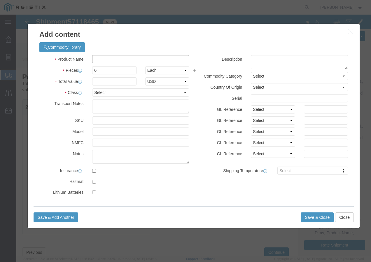
click input "text"
paste input "XHHW/RW90 4 Str Cu SIM Gn 1000R"
click input "0"
click input "text"
click select "Select 50 55 60 65 70 85 92.5 100 125 175 250 300 400"
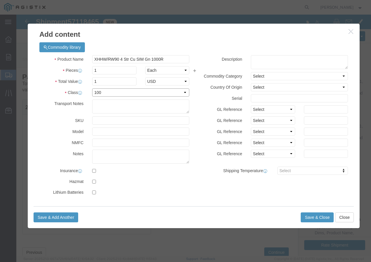
click select "Select 50 55 60 65 70 85 92.5 100 125 175 250 300 400"
click button "Save & Close"
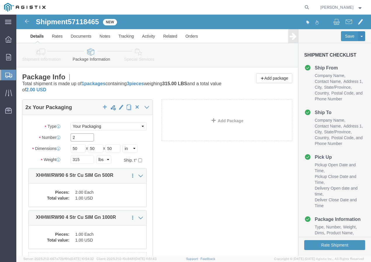
click input "2"
click button "Rate Shipment"
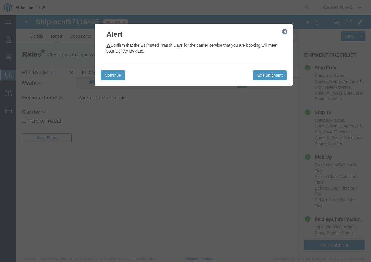
click at [285, 31] on icon "button" at bounding box center [284, 31] width 5 height 5
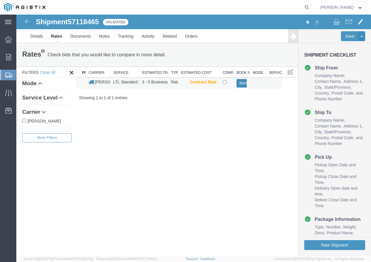
click at [241, 83] on button "Book" at bounding box center [242, 83] width 11 height 8
